Goal: Task Accomplishment & Management: Complete application form

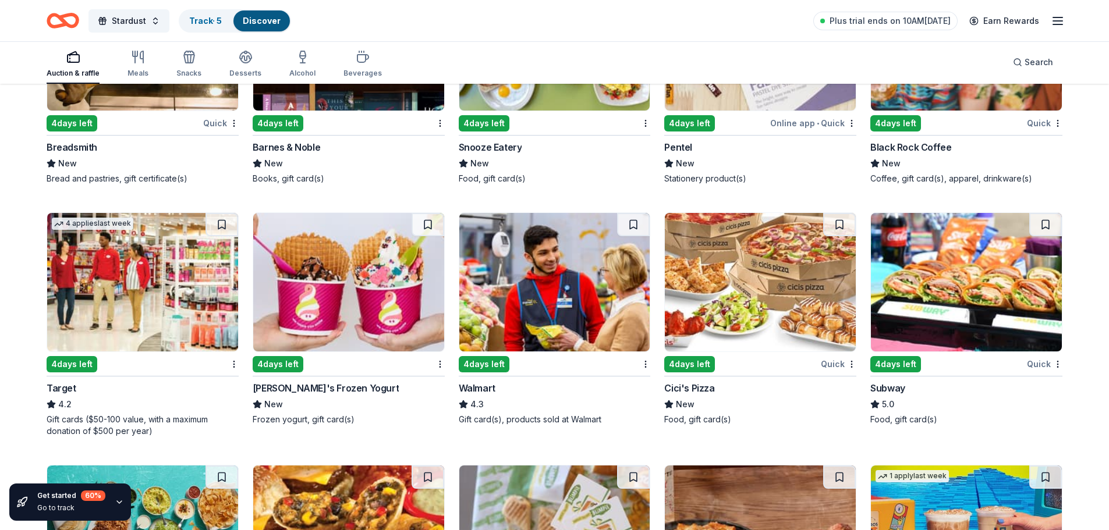
scroll to position [6510, 0]
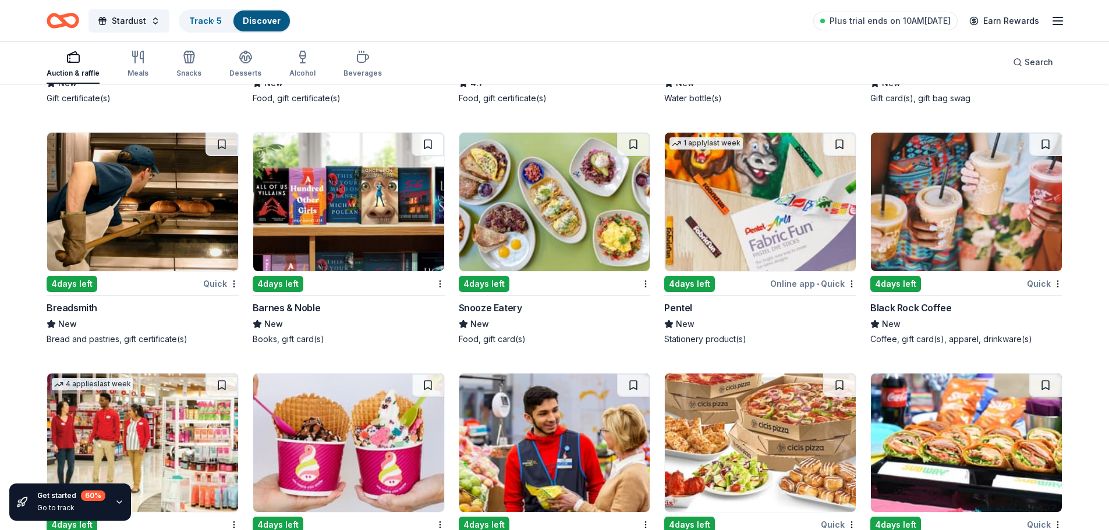
click at [971, 229] on img at bounding box center [966, 202] width 191 height 139
click at [555, 193] on img at bounding box center [554, 202] width 191 height 139
click at [340, 195] on img at bounding box center [348, 202] width 191 height 139
drag, startPoint x: 157, startPoint y: 200, endPoint x: 272, endPoint y: 198, distance: 115.3
click at [157, 200] on img at bounding box center [142, 202] width 191 height 139
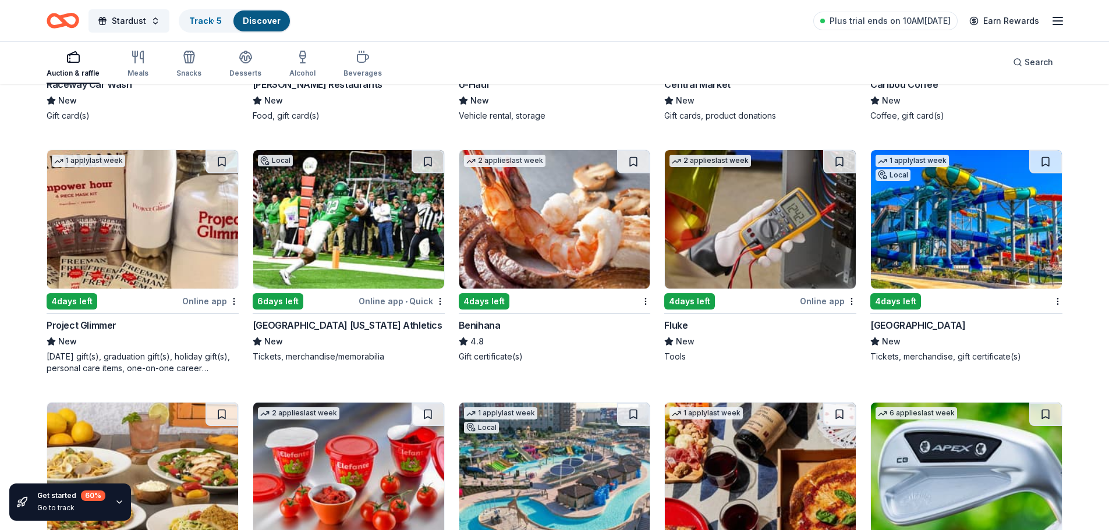
scroll to position [5462, 0]
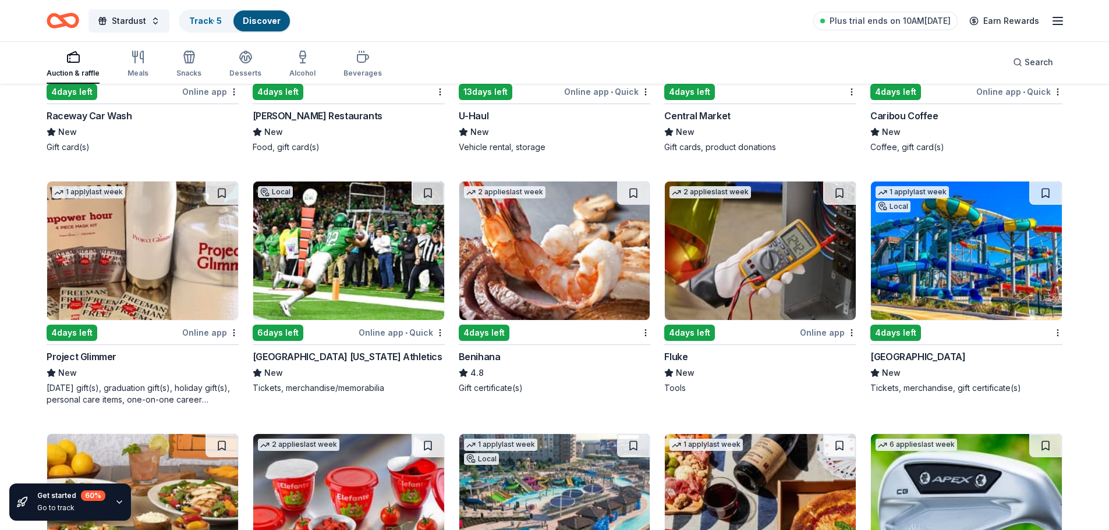
click at [520, 261] on img at bounding box center [554, 251] width 191 height 139
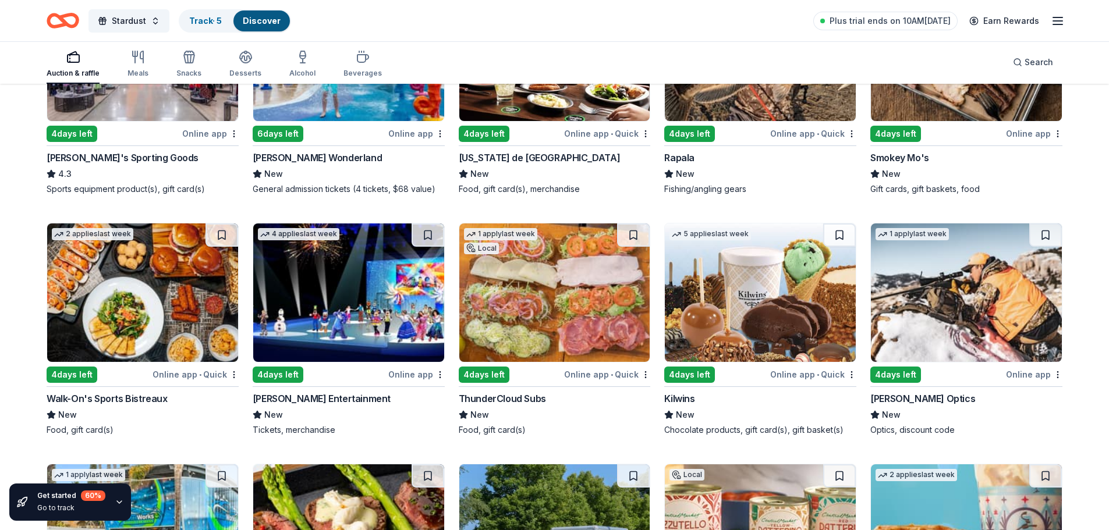
scroll to position [4764, 0]
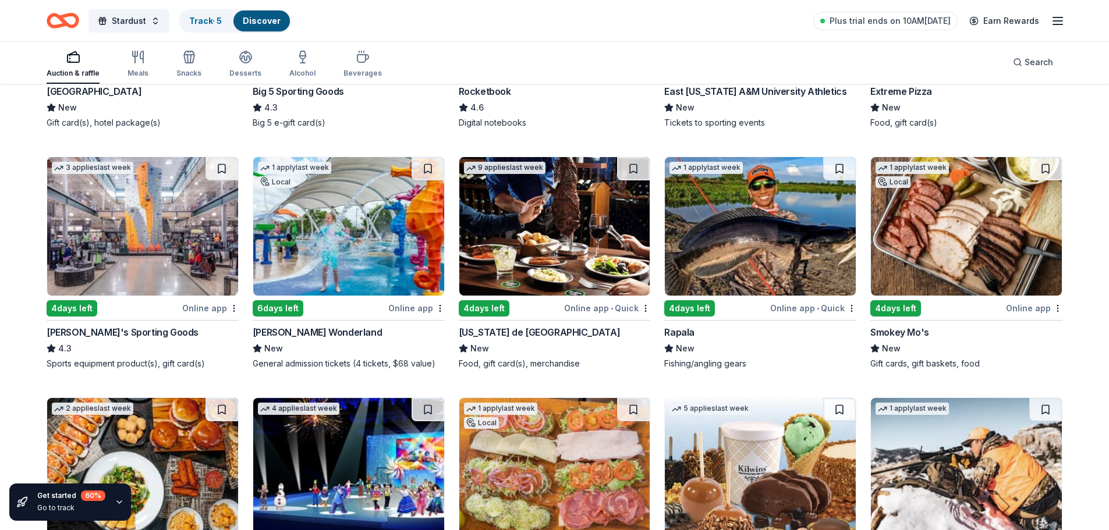
click at [339, 261] on img at bounding box center [348, 226] width 191 height 139
click at [107, 230] on img at bounding box center [142, 226] width 191 height 139
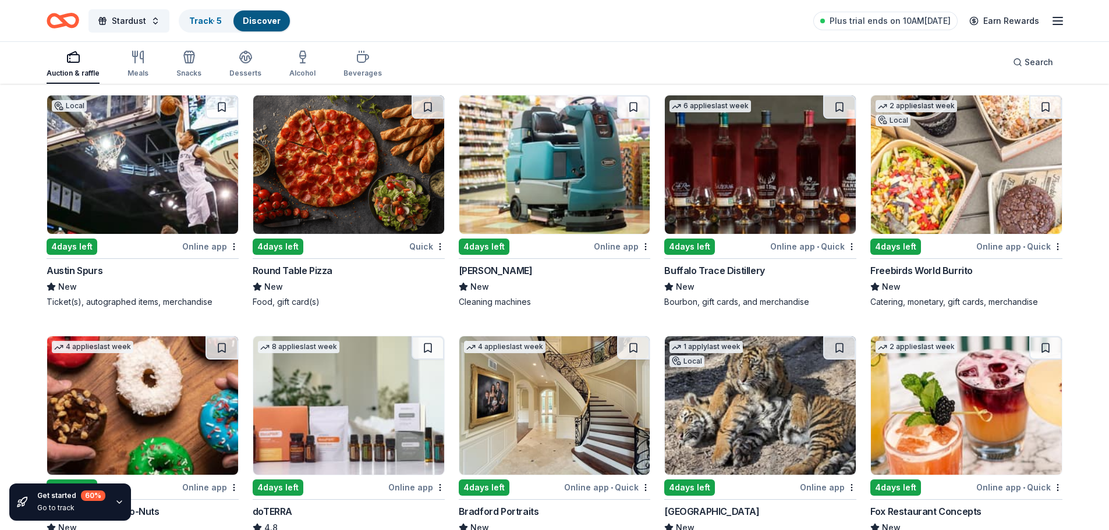
scroll to position [2960, 0]
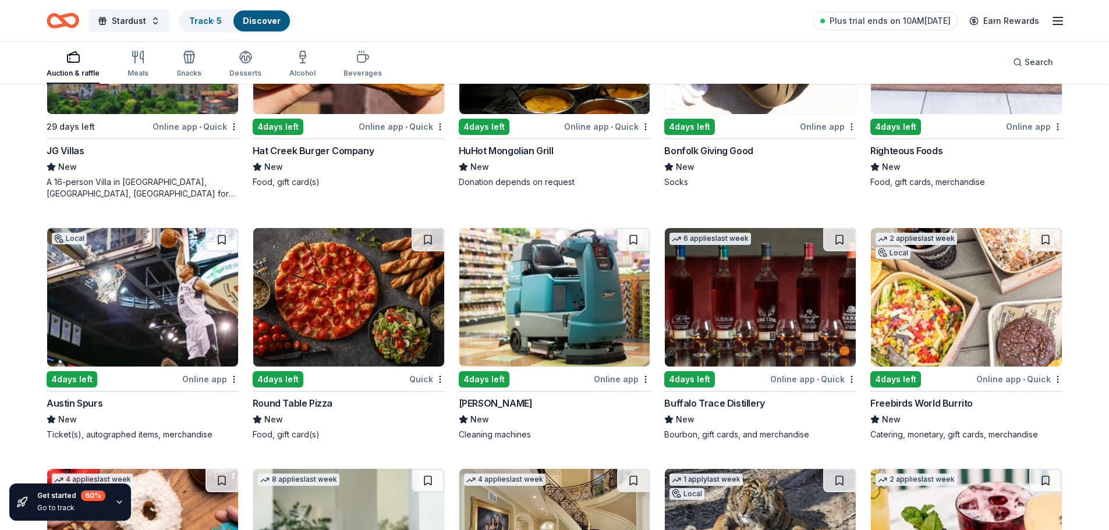
drag, startPoint x: 317, startPoint y: 216, endPoint x: 0, endPoint y: 244, distance: 317.9
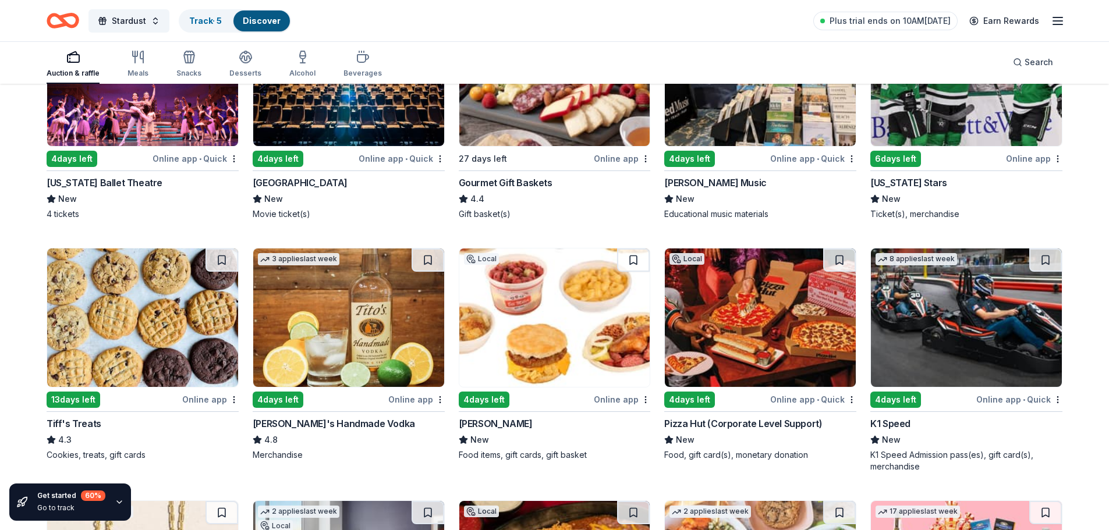
scroll to position [2145, 0]
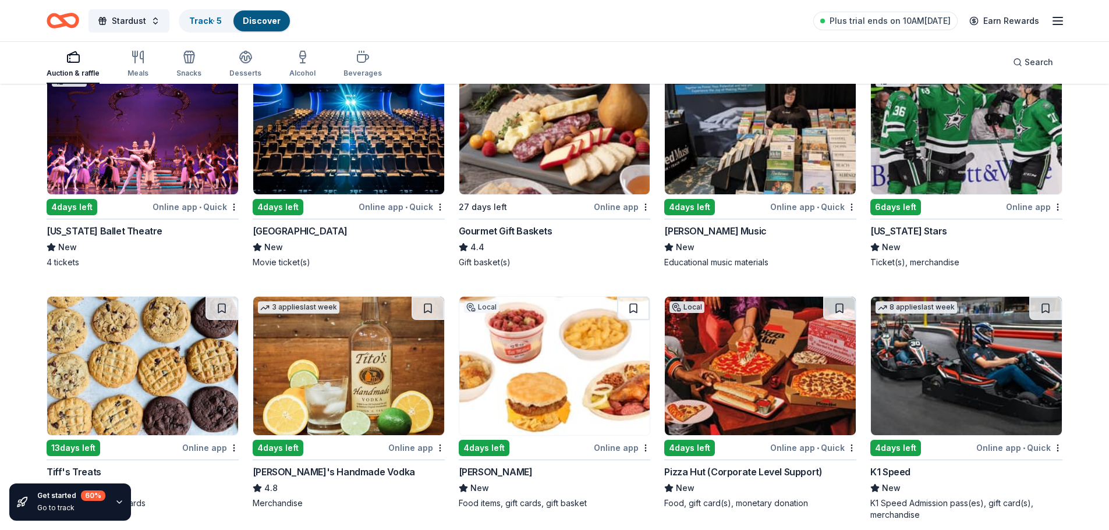
click at [154, 361] on img at bounding box center [142, 366] width 191 height 139
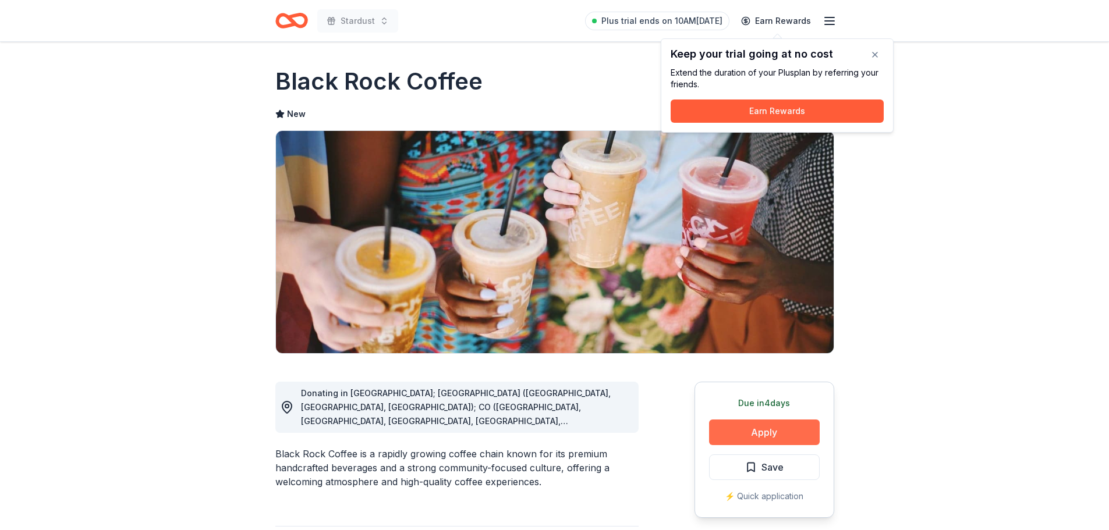
click at [776, 428] on button "Apply" at bounding box center [764, 433] width 111 height 26
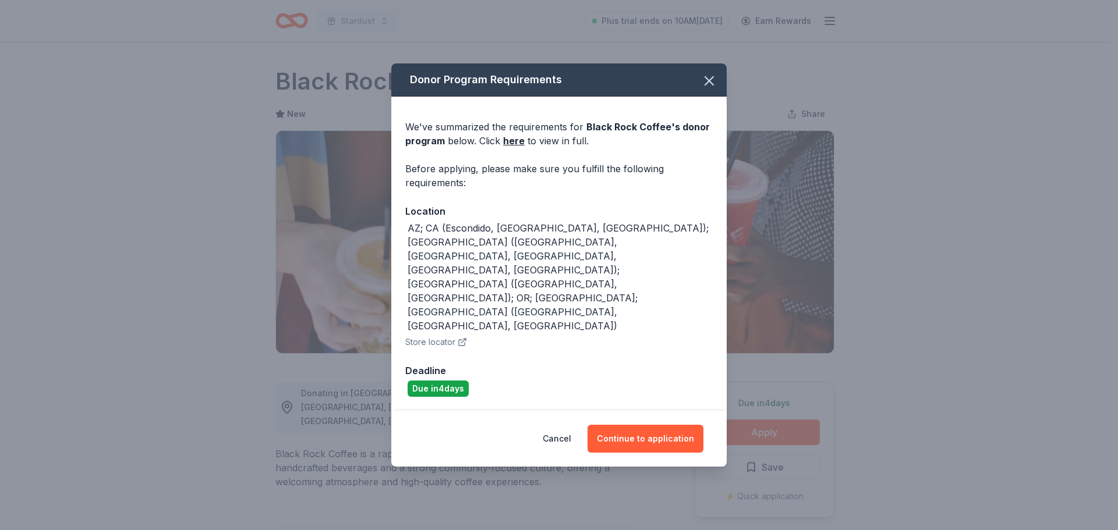
click at [448, 335] on button "Store locator" at bounding box center [436, 342] width 62 height 14
click at [620, 425] on button "Continue to application" at bounding box center [645, 439] width 116 height 28
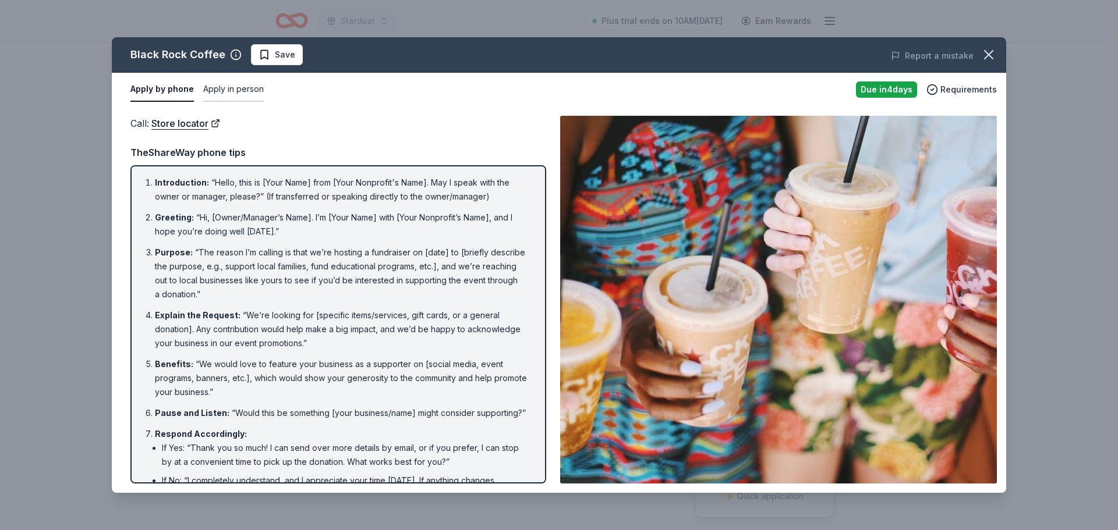
click at [236, 89] on button "Apply in person" at bounding box center [233, 89] width 61 height 24
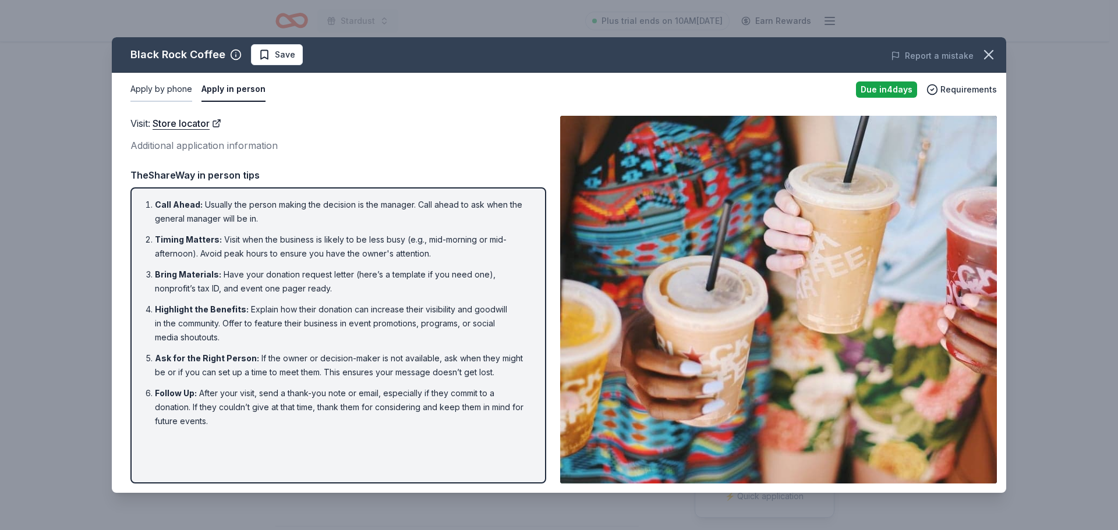
click at [155, 86] on button "Apply by phone" at bounding box center [161, 89] width 62 height 24
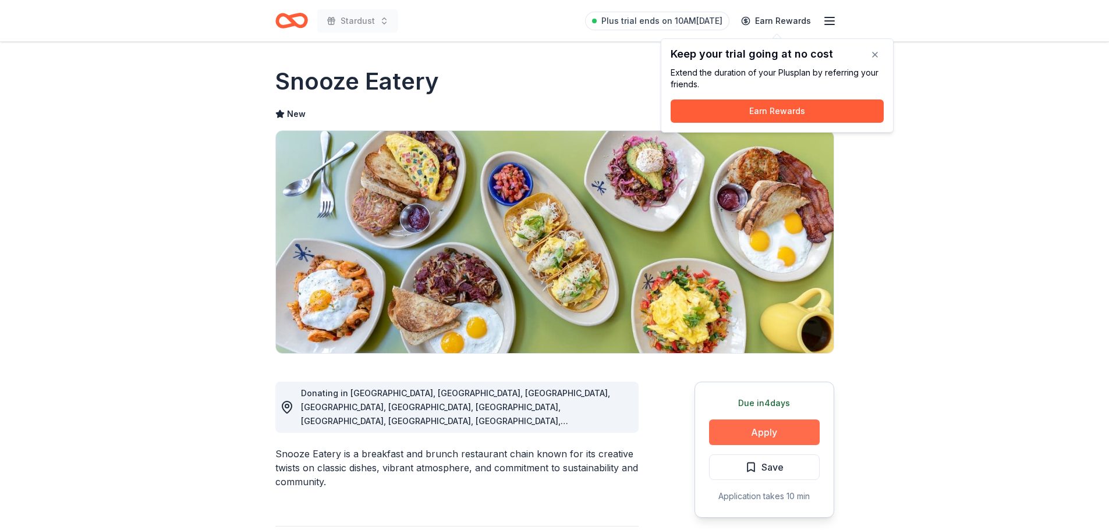
click at [753, 436] on button "Apply" at bounding box center [764, 433] width 111 height 26
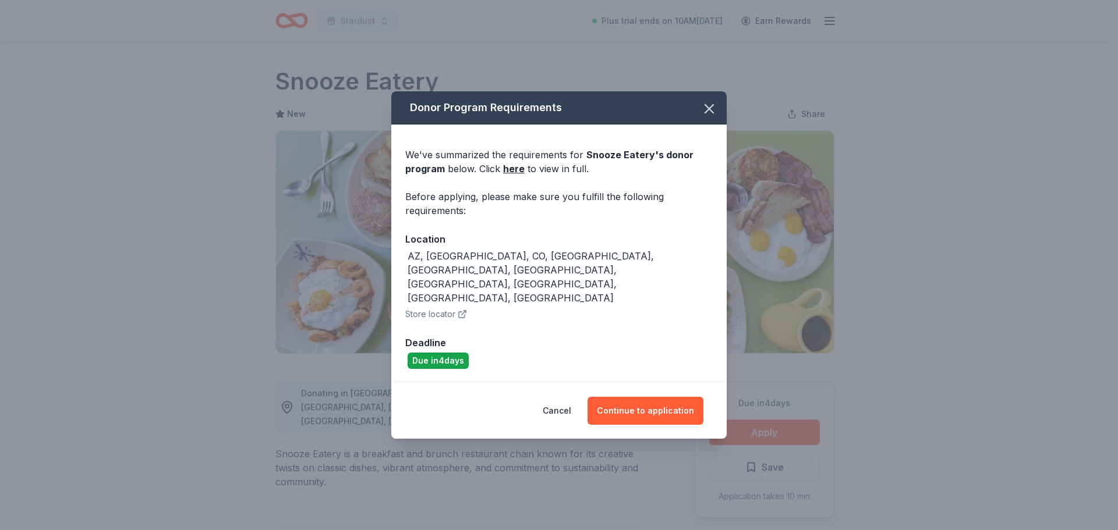
click at [437, 307] on button "Store locator" at bounding box center [436, 314] width 62 height 14
click at [650, 401] on button "Continue to application" at bounding box center [645, 411] width 116 height 28
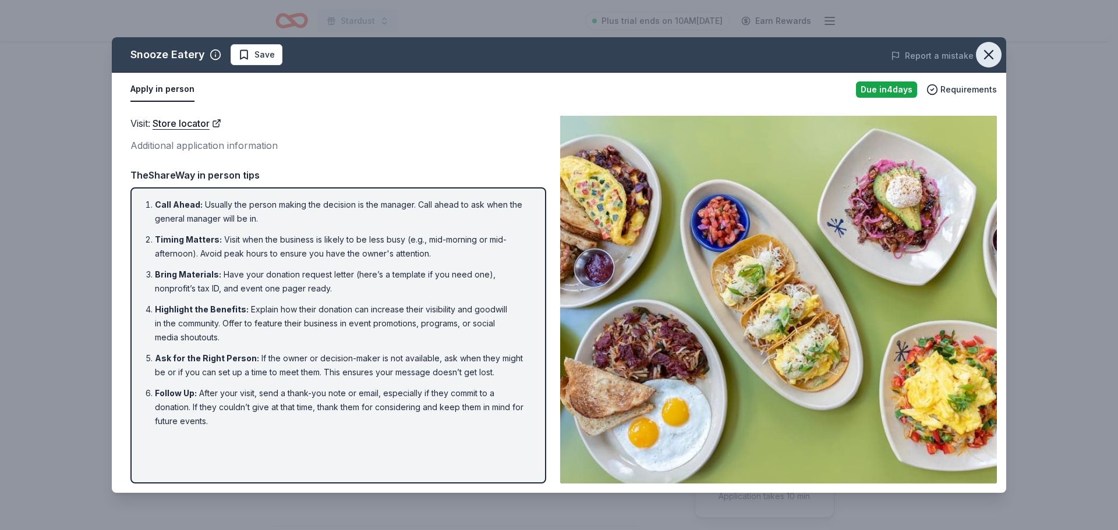
click at [984, 52] on icon "button" at bounding box center [988, 55] width 16 height 16
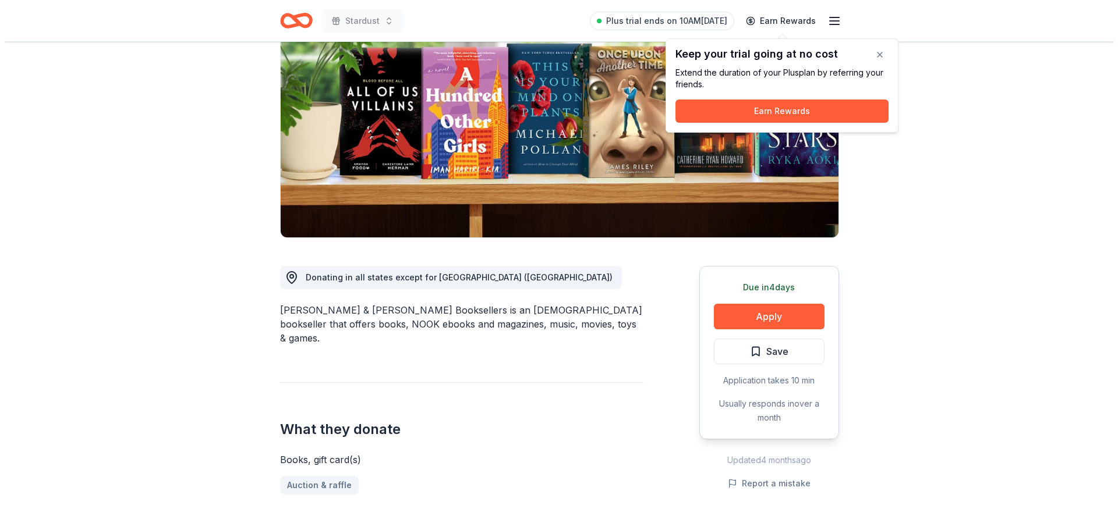
scroll to position [116, 0]
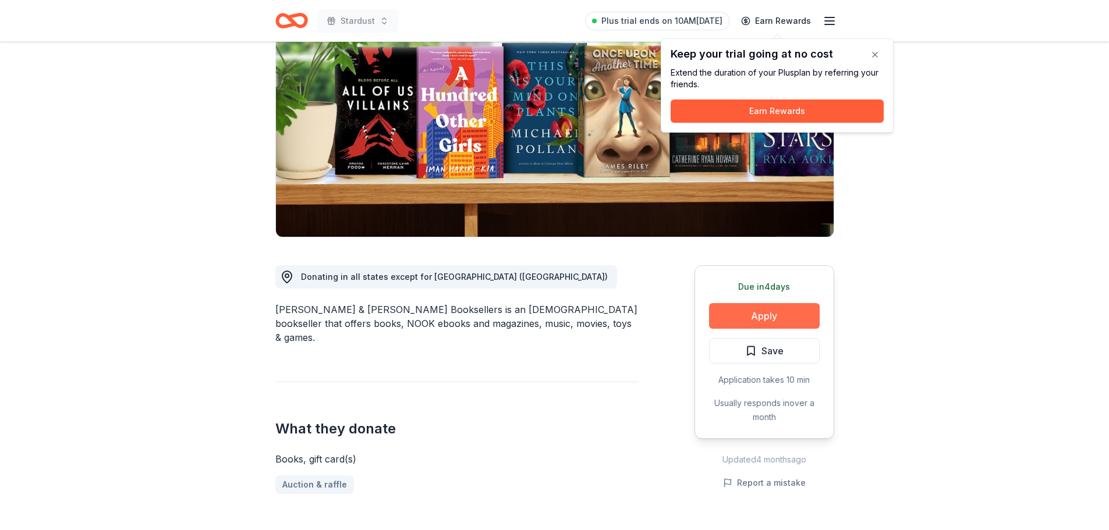
click at [773, 322] on button "Apply" at bounding box center [764, 316] width 111 height 26
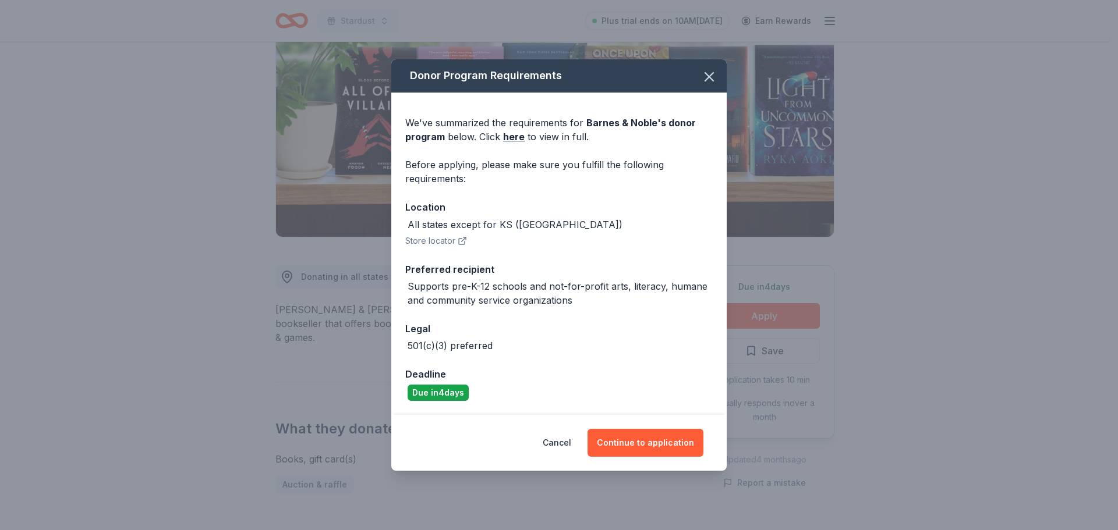
scroll to position [0, 0]
click at [444, 242] on button "Store locator" at bounding box center [436, 241] width 62 height 14
click at [652, 441] on button "Continue to application" at bounding box center [645, 443] width 116 height 28
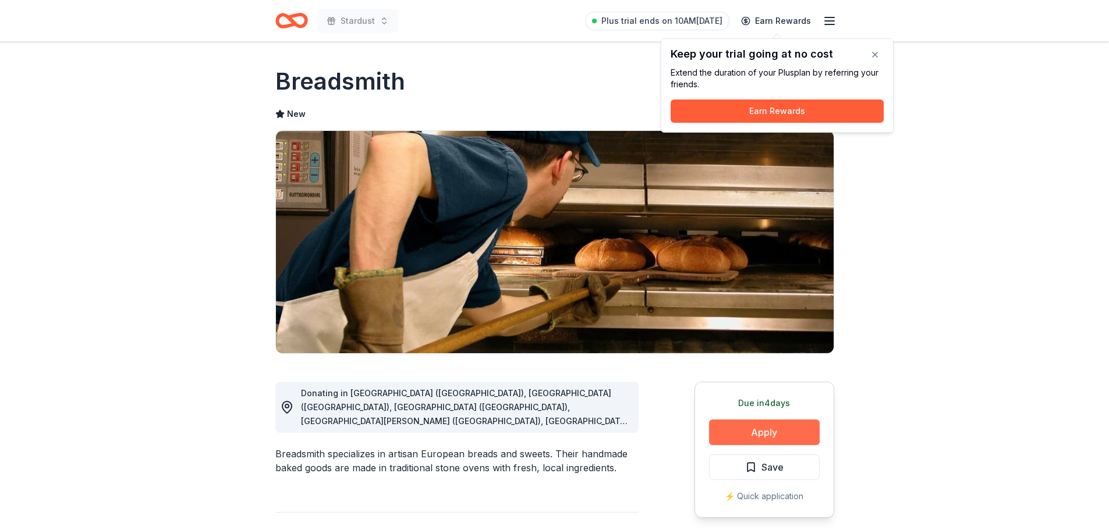
click at [755, 435] on button "Apply" at bounding box center [764, 433] width 111 height 26
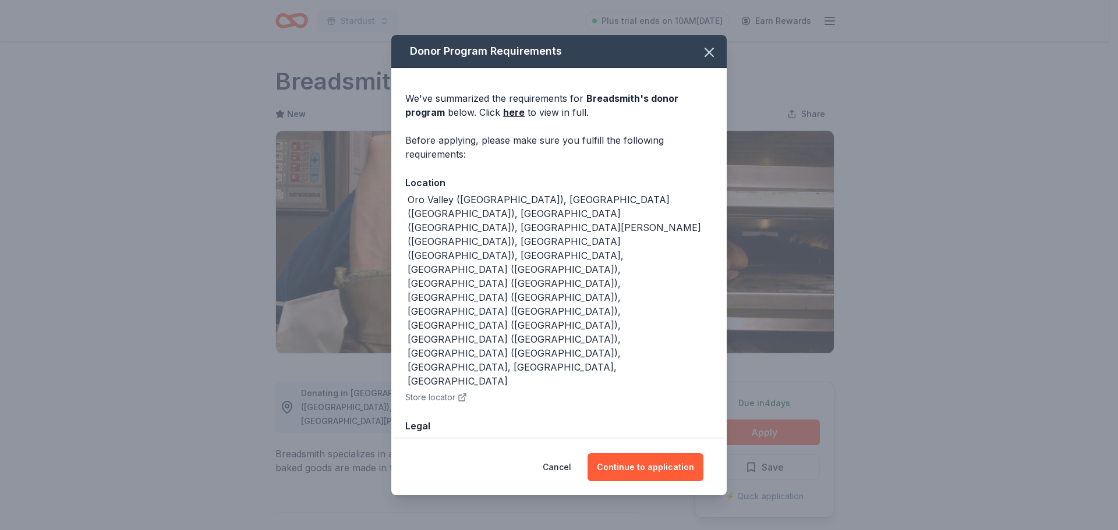
click at [445, 391] on button "Store locator" at bounding box center [436, 398] width 62 height 14
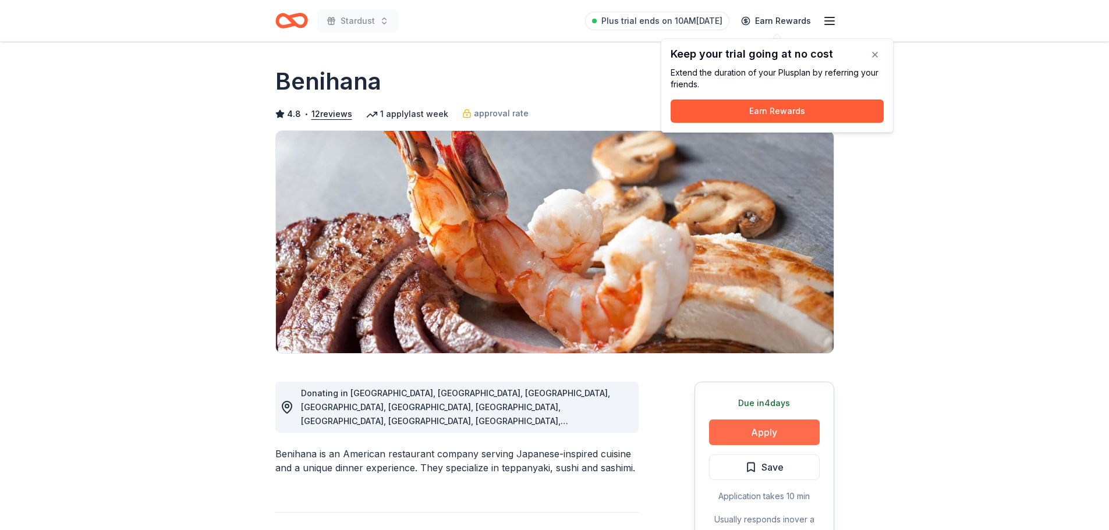
click at [761, 425] on button "Apply" at bounding box center [764, 433] width 111 height 26
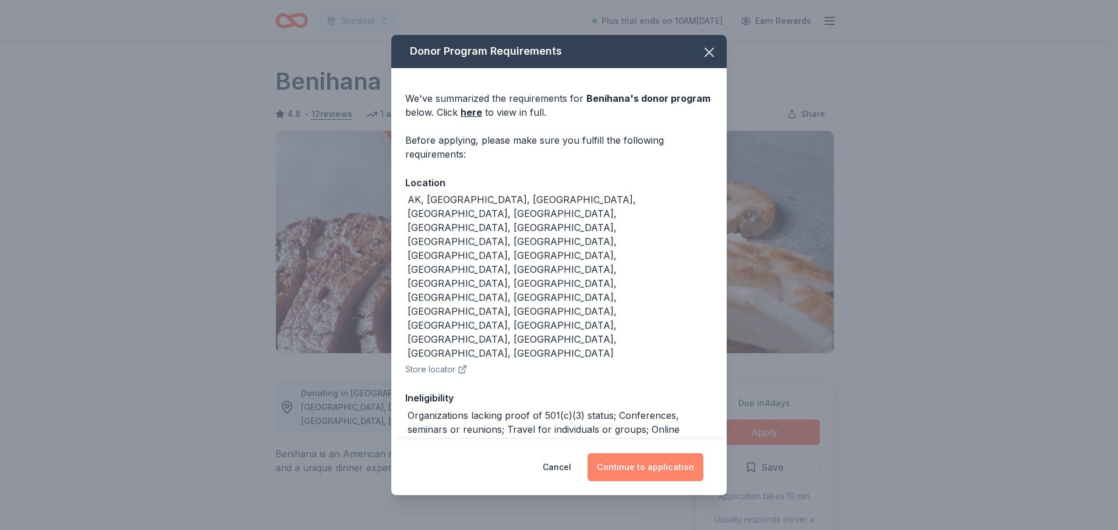
click at [637, 453] on button "Continue to application" at bounding box center [645, 467] width 116 height 28
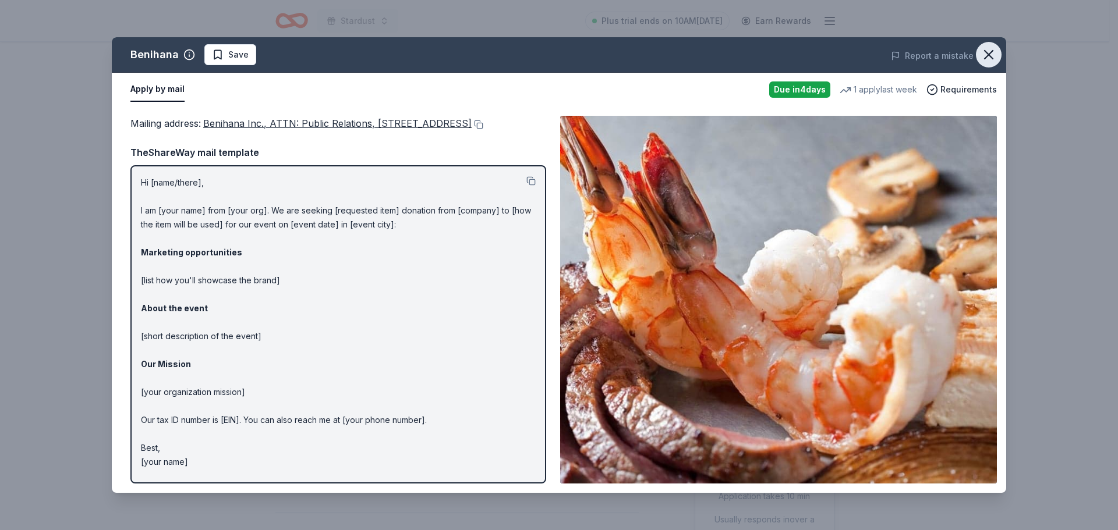
click at [991, 54] on icon "button" at bounding box center [988, 55] width 16 height 16
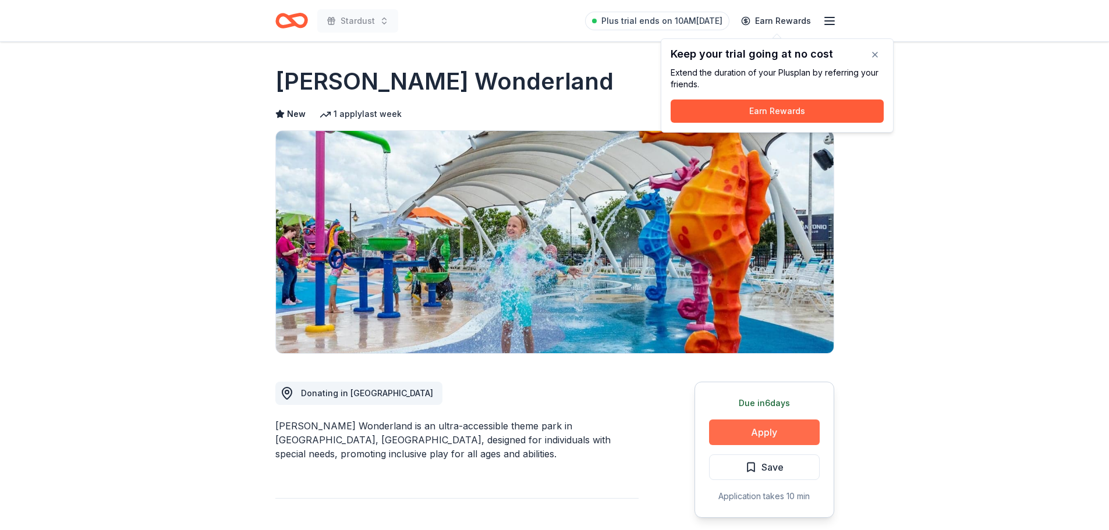
click at [779, 438] on button "Apply" at bounding box center [764, 433] width 111 height 26
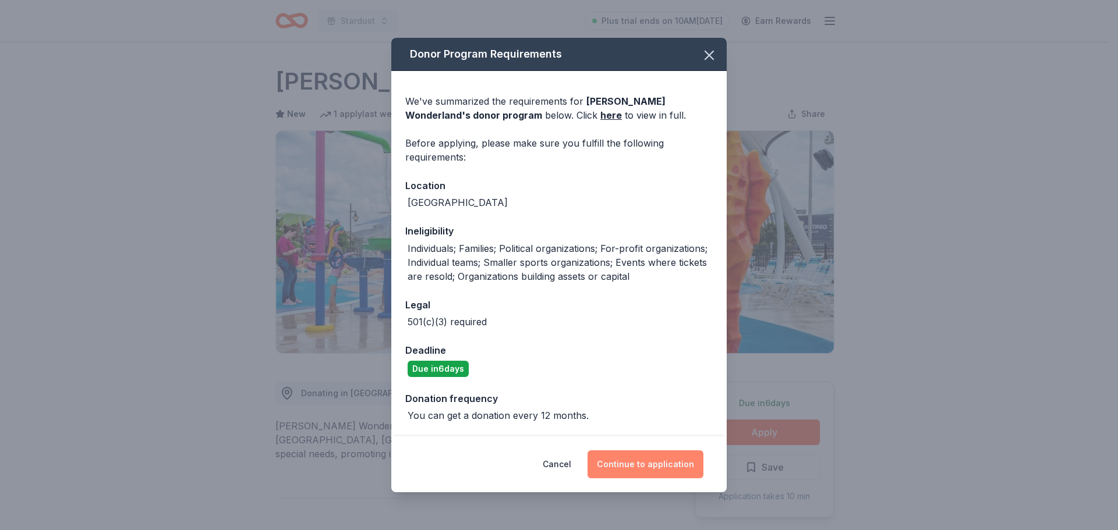
click at [649, 463] on button "Continue to application" at bounding box center [645, 464] width 116 height 28
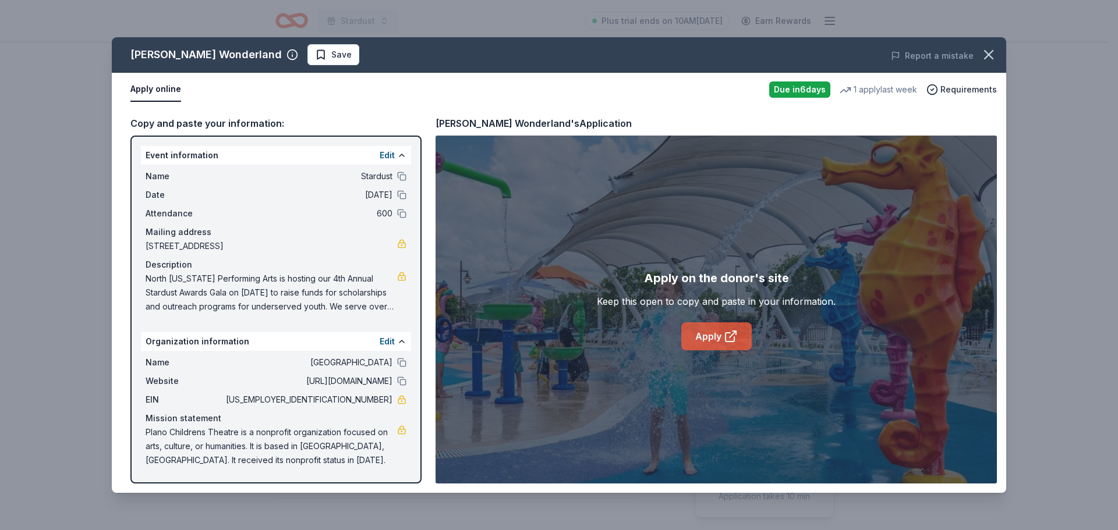
click at [729, 343] on icon at bounding box center [730, 336] width 14 height 14
click at [994, 56] on icon "button" at bounding box center [988, 55] width 16 height 16
